Goal: Book appointment/travel/reservation

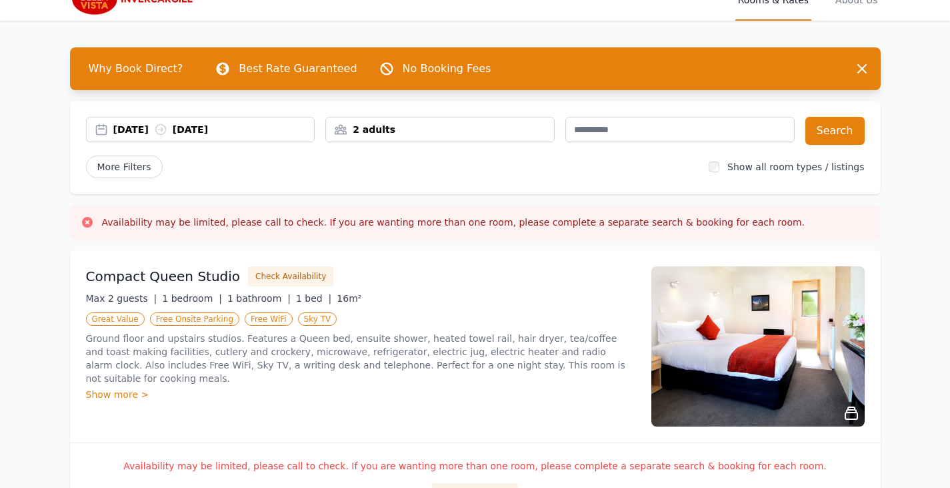
scroll to position [133, 0]
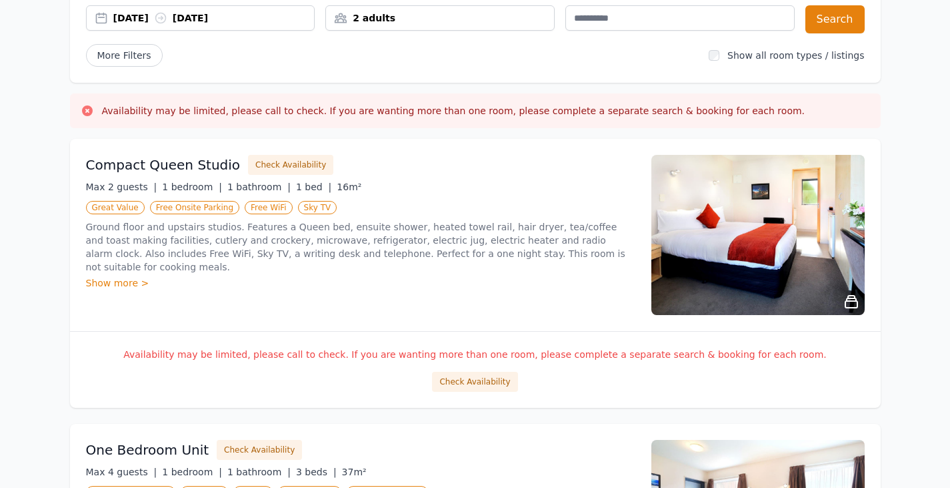
click at [127, 276] on div "Show more >" at bounding box center [361, 282] width 550 height 13
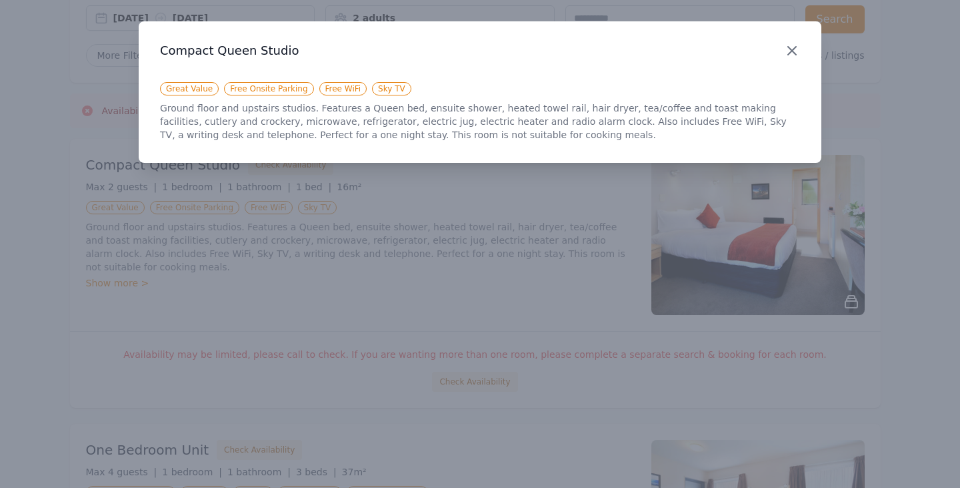
click at [796, 51] on icon "button" at bounding box center [792, 51] width 16 height 16
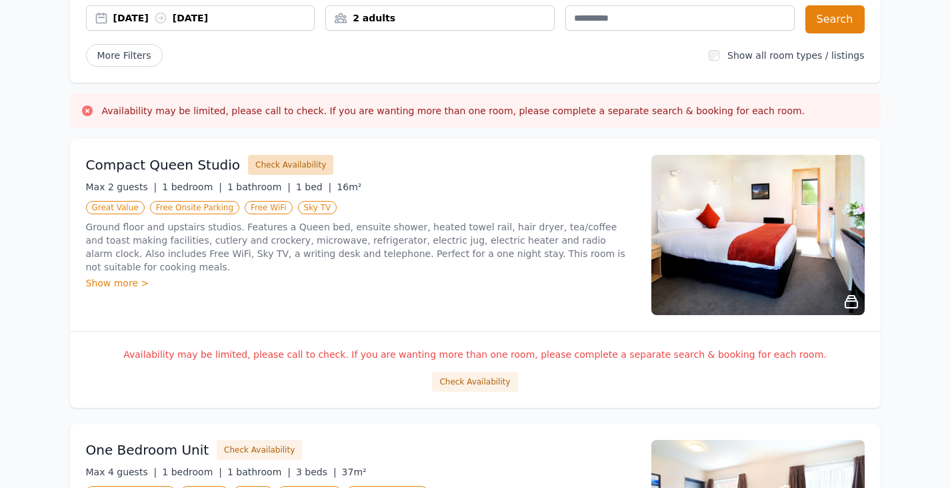
click at [289, 162] on button "Check Availability" at bounding box center [290, 165] width 85 height 20
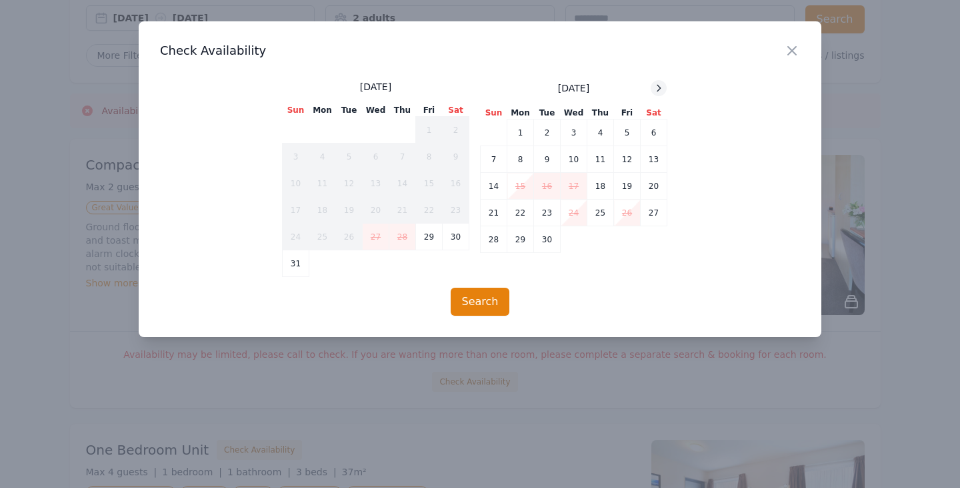
click at [658, 87] on icon at bounding box center [659, 88] width 11 height 11
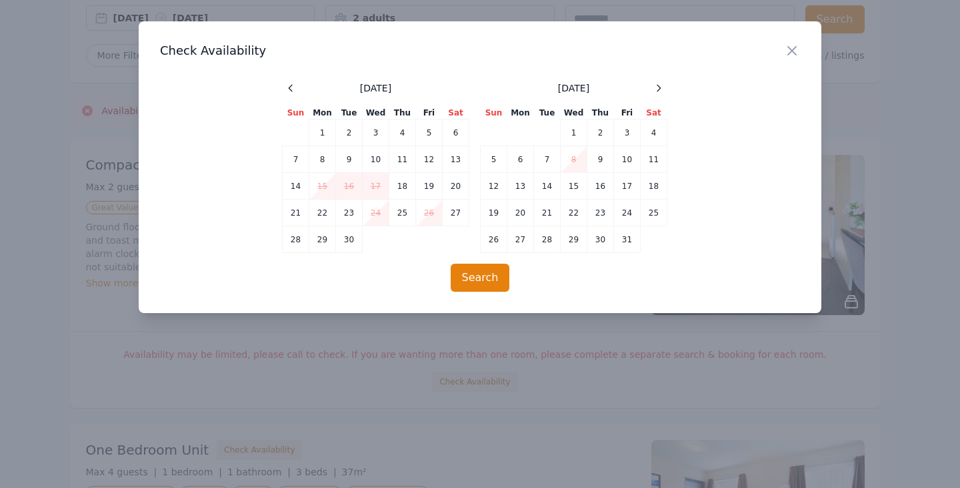
click at [902, 201] on div at bounding box center [480, 244] width 960 height 488
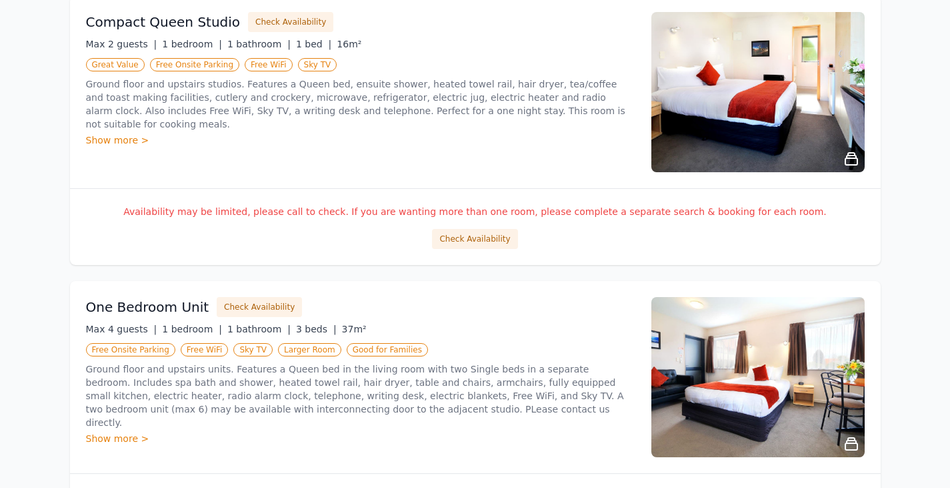
scroll to position [467, 0]
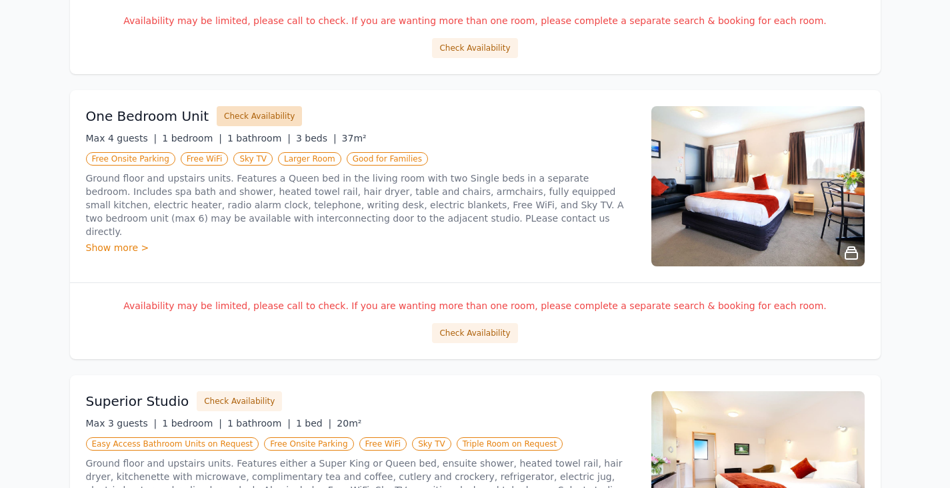
click at [262, 125] on button "Check Availability" at bounding box center [259, 116] width 85 height 20
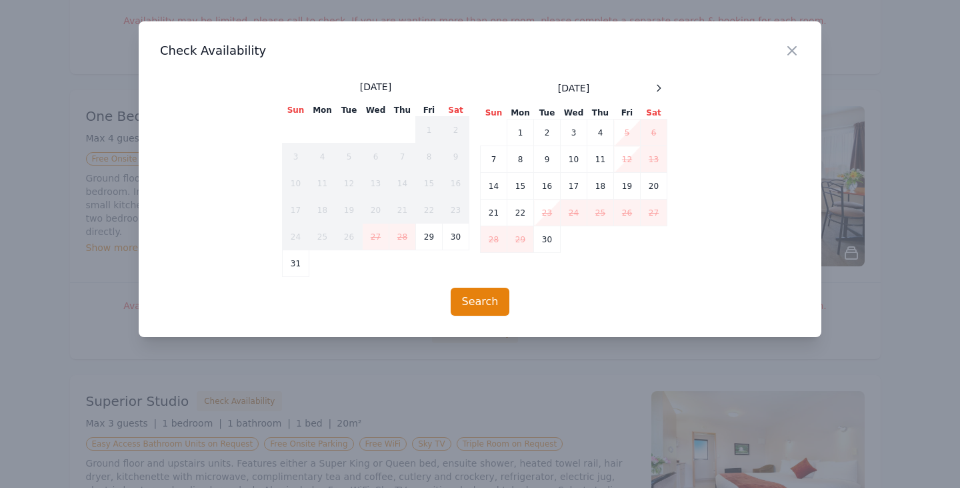
click at [473, 374] on div at bounding box center [480, 244] width 960 height 488
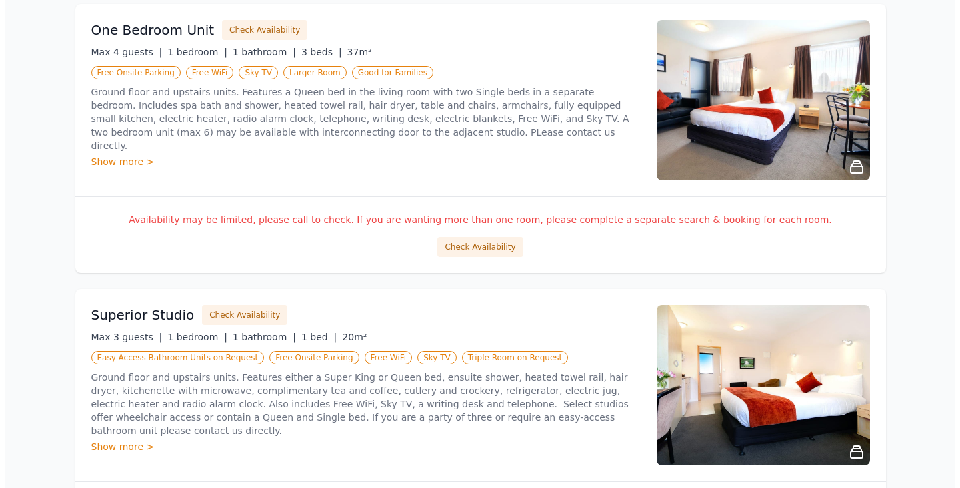
scroll to position [667, 0]
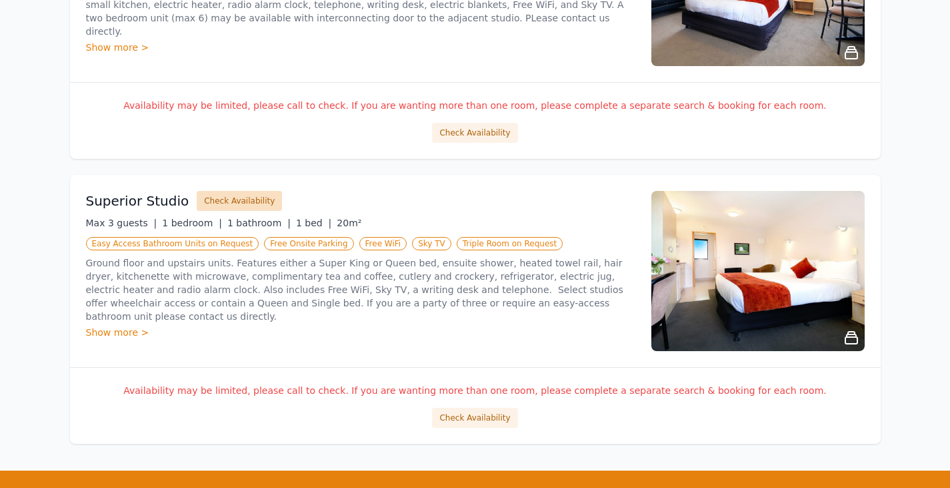
click at [257, 205] on button "Check Availability" at bounding box center [239, 201] width 85 height 20
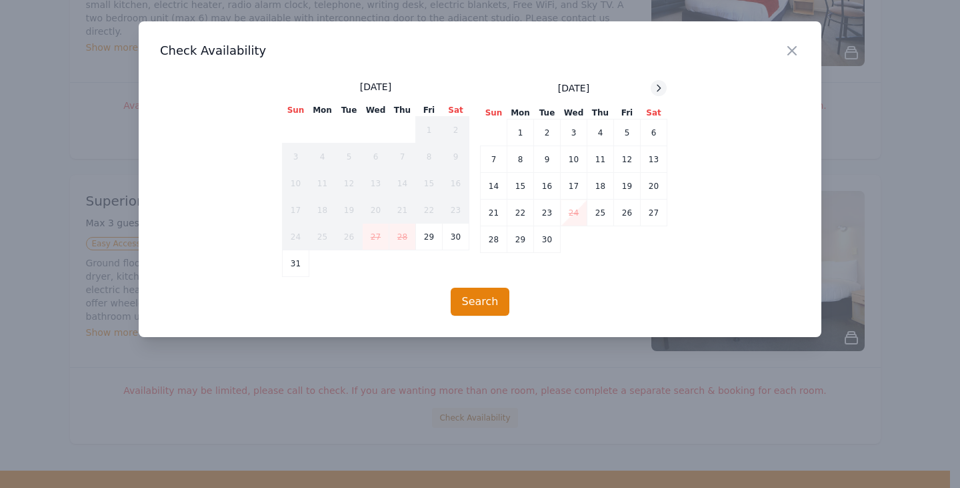
click at [660, 88] on icon at bounding box center [659, 88] width 11 height 11
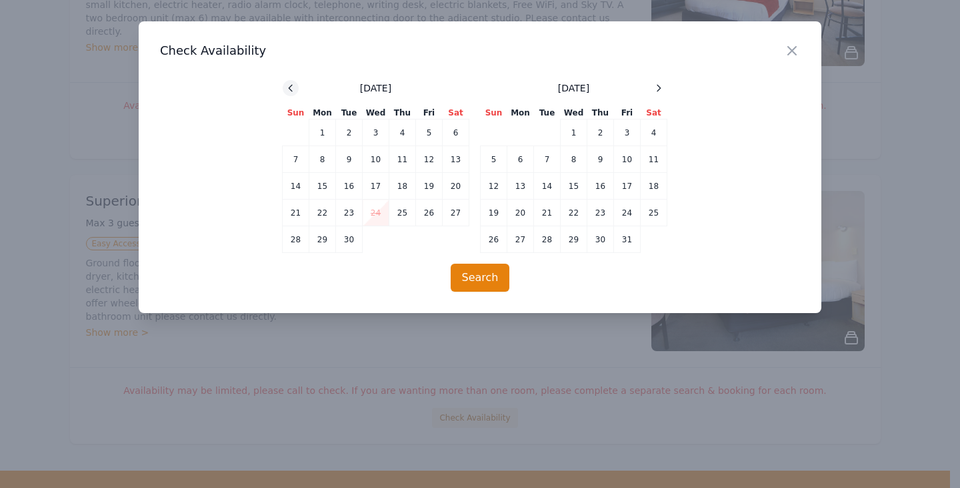
click at [291, 90] on icon at bounding box center [290, 88] width 11 height 11
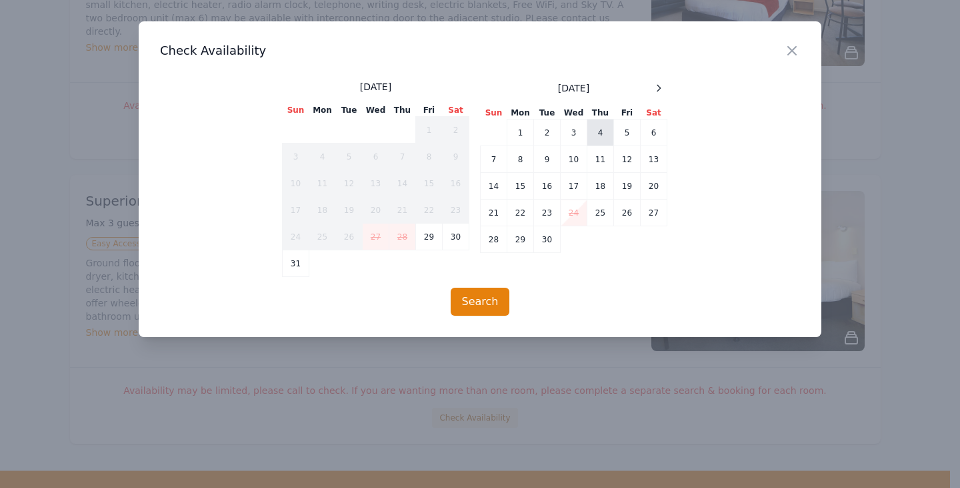
click at [601, 137] on td "4" at bounding box center [601, 132] width 27 height 27
click at [655, 89] on icon at bounding box center [659, 88] width 11 height 11
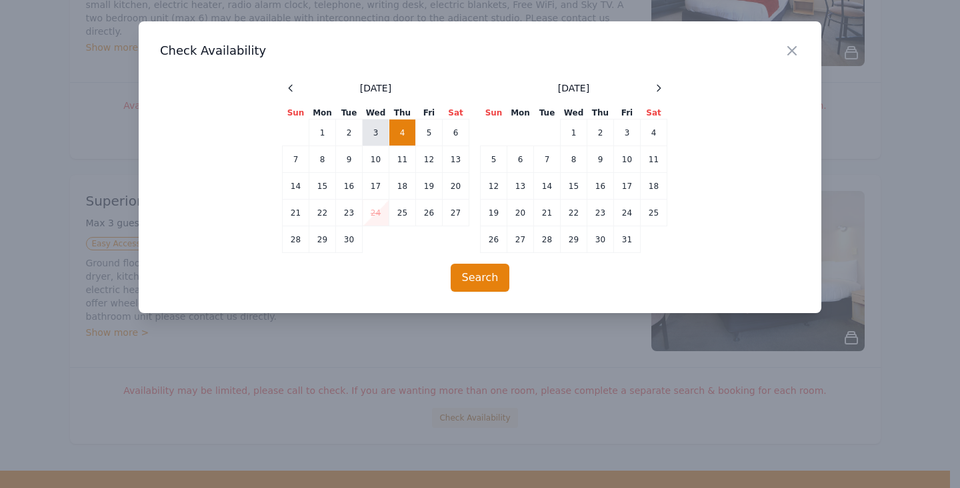
click at [384, 131] on td "3" at bounding box center [376, 132] width 27 height 27
click at [476, 273] on button "Search" at bounding box center [480, 277] width 59 height 28
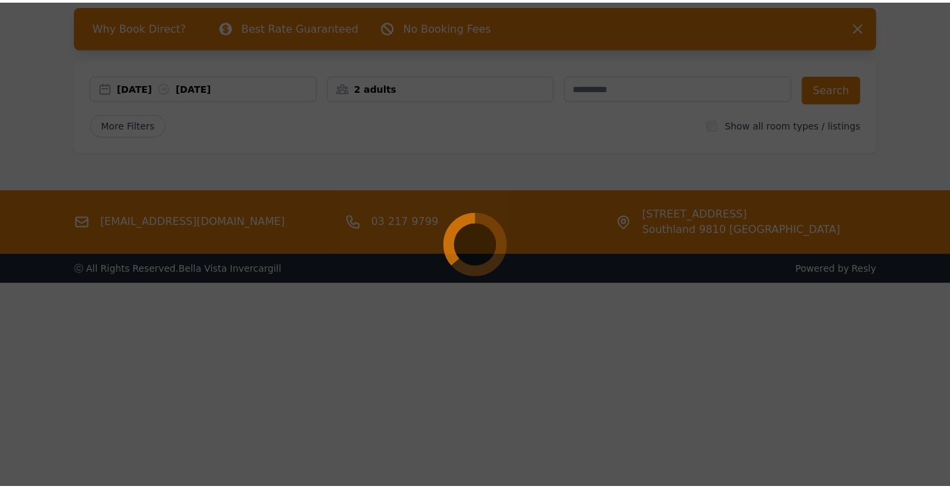
scroll to position [64, 0]
